Goal: Task Accomplishment & Management: Use online tool/utility

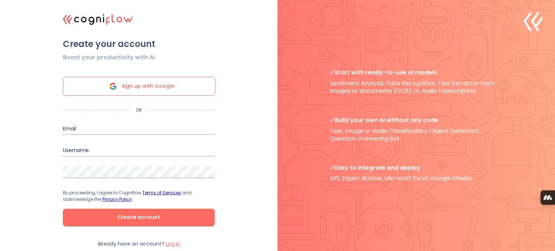
click at [138, 81] on span "Sign up with Google" at bounding box center [148, 86] width 53 height 18
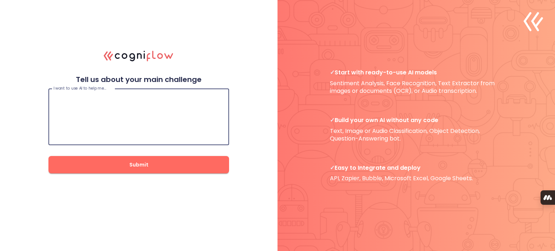
click at [74, 101] on textarea at bounding box center [138, 116] width 171 height 43
type textarea "build an app"
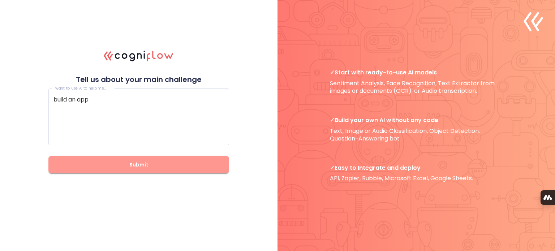
click at [129, 166] on span "Submit" at bounding box center [139, 164] width 158 height 9
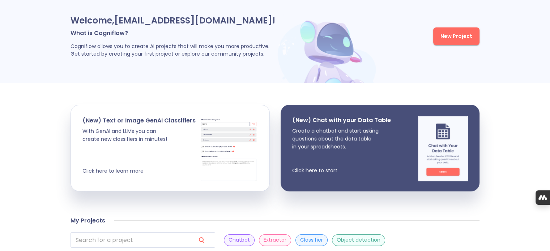
scroll to position [42, 0]
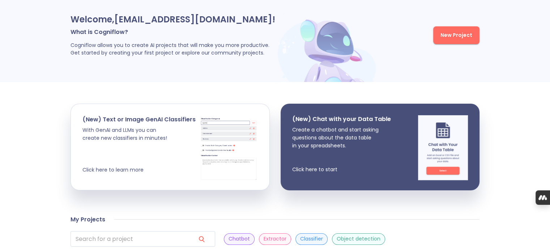
click at [462, 30] on button "New Project" at bounding box center [456, 35] width 46 height 18
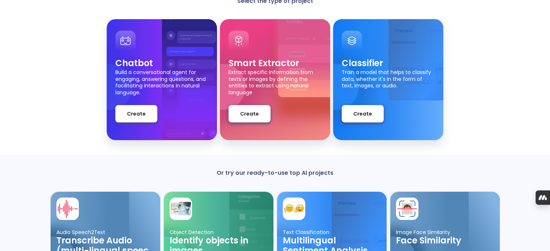
scroll to position [62, 0]
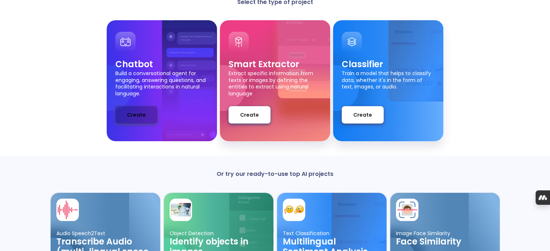
click at [128, 117] on span "Create" at bounding box center [136, 115] width 19 height 9
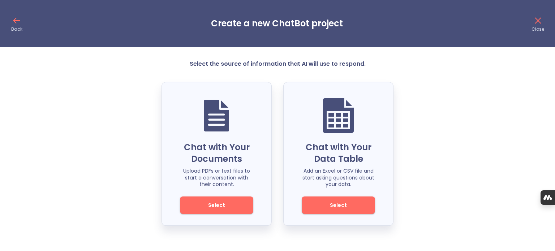
click at [19, 29] on p "Back" at bounding box center [16, 29] width 11 height 6
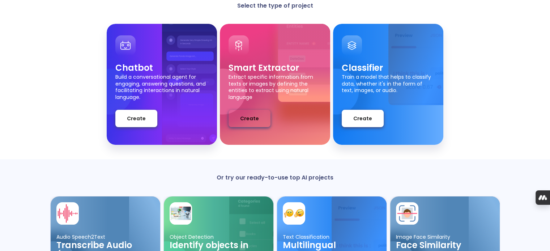
scroll to position [141, 0]
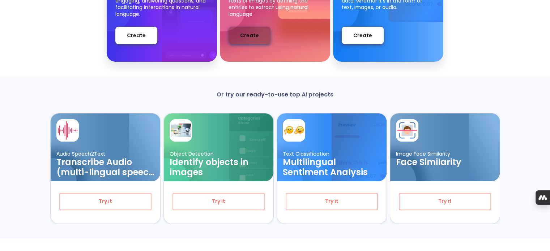
click at [242, 40] on button "Create" at bounding box center [249, 35] width 42 height 17
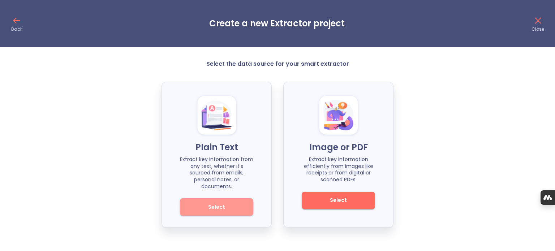
click at [190, 204] on button "Select" at bounding box center [216, 206] width 73 height 17
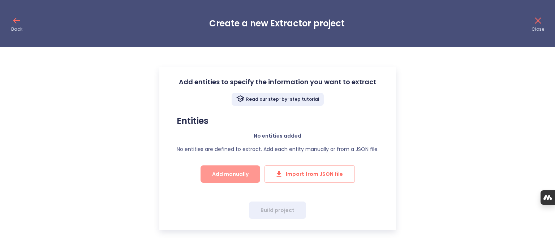
click at [219, 168] on button "Add manually" at bounding box center [231, 174] width 60 height 17
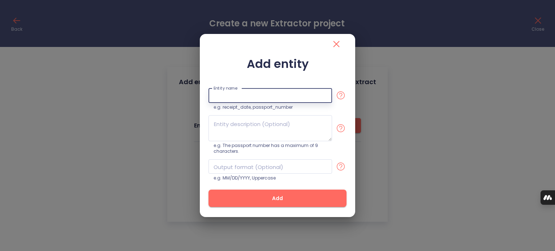
click at [242, 96] on input "text" at bounding box center [271, 95] width 124 height 15
type input "Soul Pets"
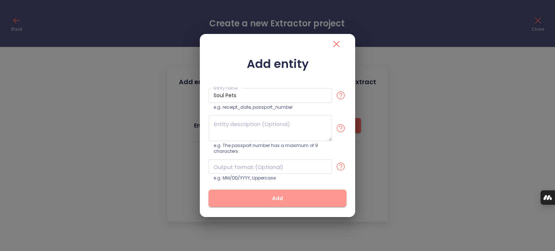
click at [290, 200] on span "Add" at bounding box center [277, 198] width 115 height 9
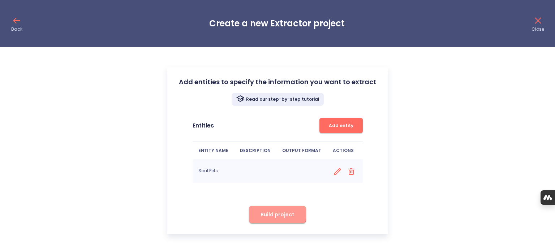
click at [265, 211] on span "Build project" at bounding box center [278, 214] width 34 height 9
